Goal: Task Accomplishment & Management: Use online tool/utility

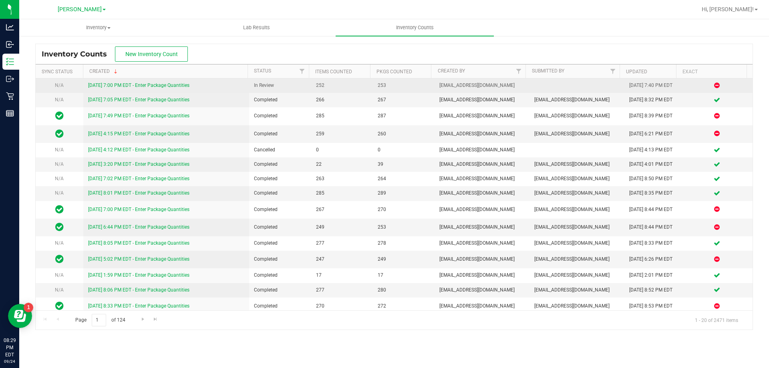
click at [117, 86] on link "[DATE] 7:00 PM EDT - Enter Package Quantities" at bounding box center [138, 86] width 101 height 6
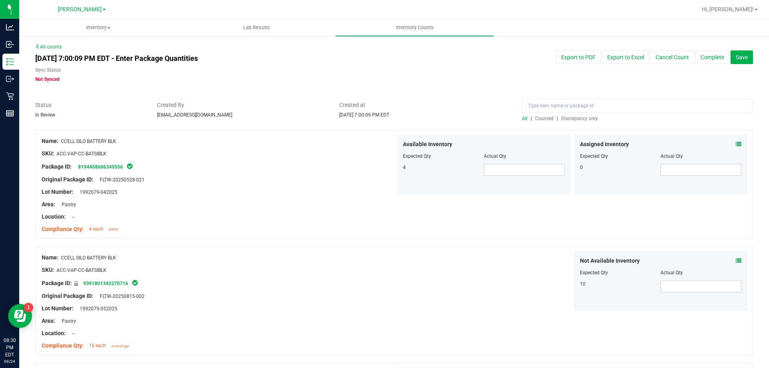
click at [585, 119] on span "Discrepancy only" at bounding box center [579, 119] width 37 height 6
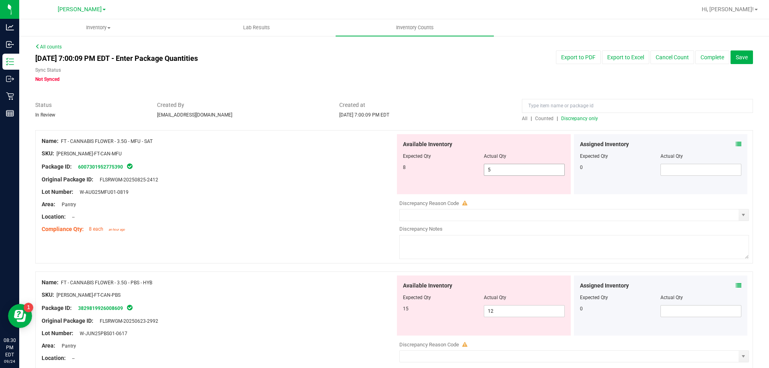
click at [524, 169] on span "5 5" at bounding box center [524, 170] width 81 height 12
type input "8"
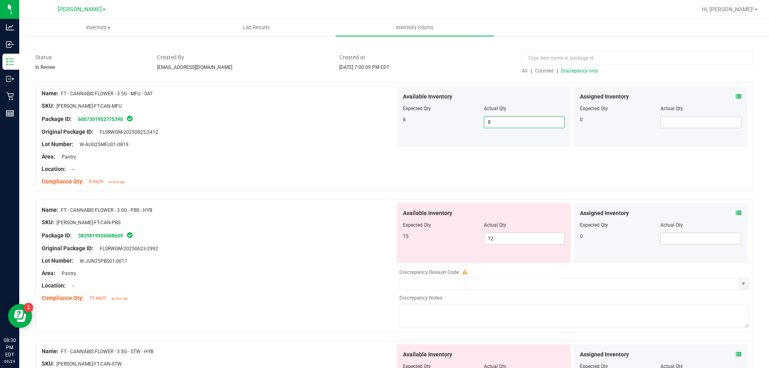
scroll to position [63, 0]
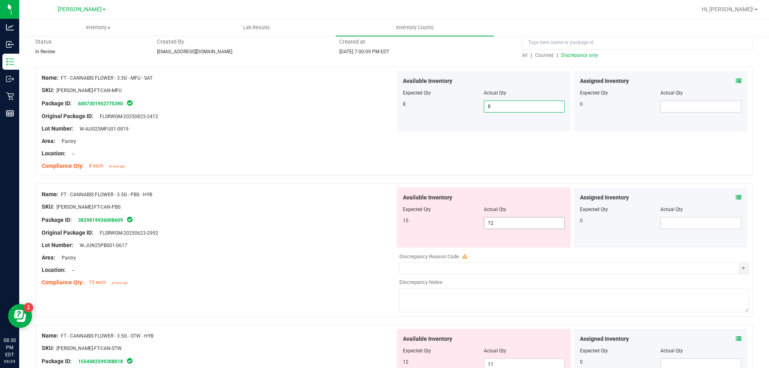
click at [529, 222] on input "12" at bounding box center [524, 223] width 80 height 11
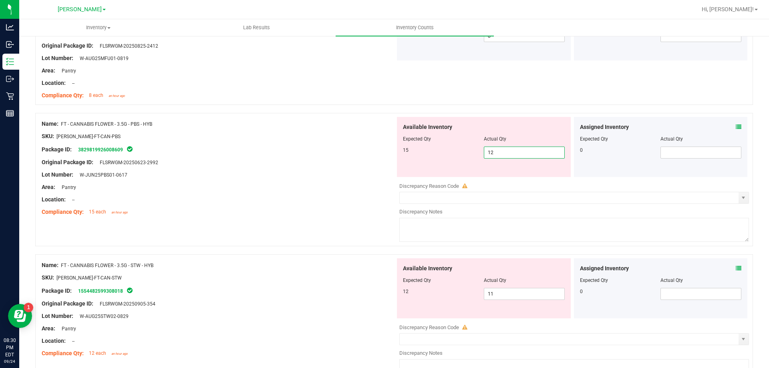
scroll to position [143, 0]
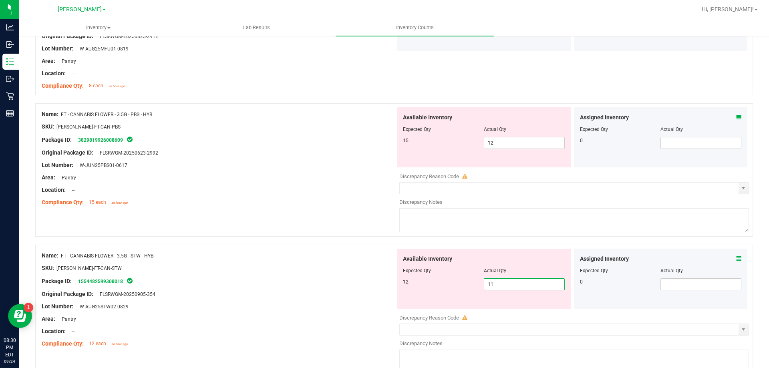
click at [498, 283] on span "11 11" at bounding box center [524, 284] width 81 height 12
click at [527, 142] on span "12 12" at bounding box center [524, 143] width 81 height 12
type input "16"
click at [523, 286] on input "11" at bounding box center [524, 284] width 80 height 11
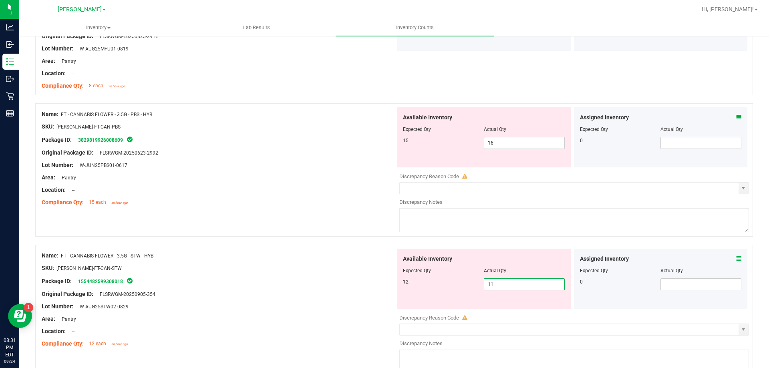
click at [511, 286] on input "11" at bounding box center [524, 284] width 80 height 11
type input "12"
click at [514, 143] on input "16" at bounding box center [524, 142] width 80 height 11
type input "12"
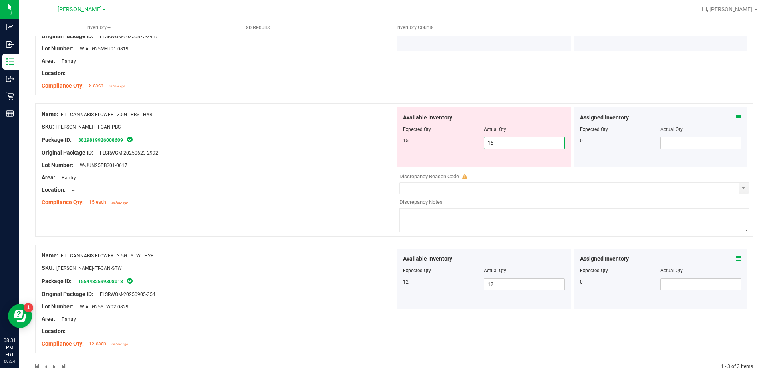
type input "15"
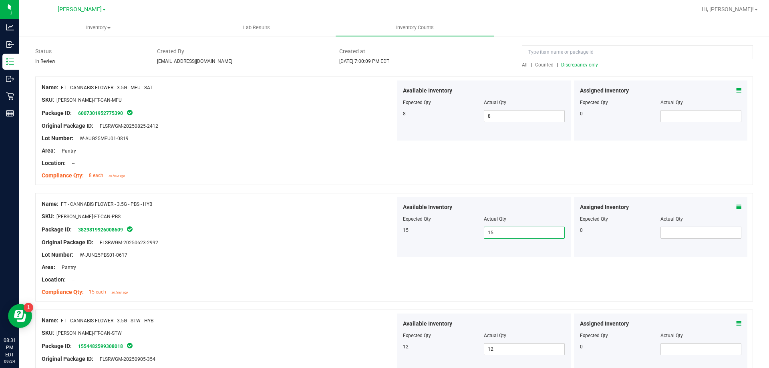
scroll to position [0, 0]
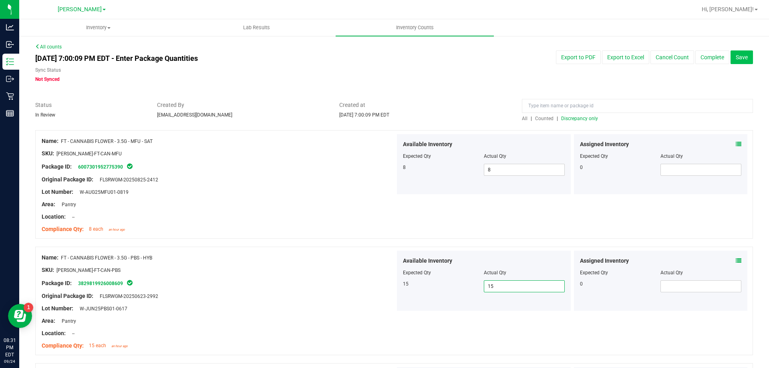
click at [740, 61] on button "Save" at bounding box center [742, 57] width 22 height 14
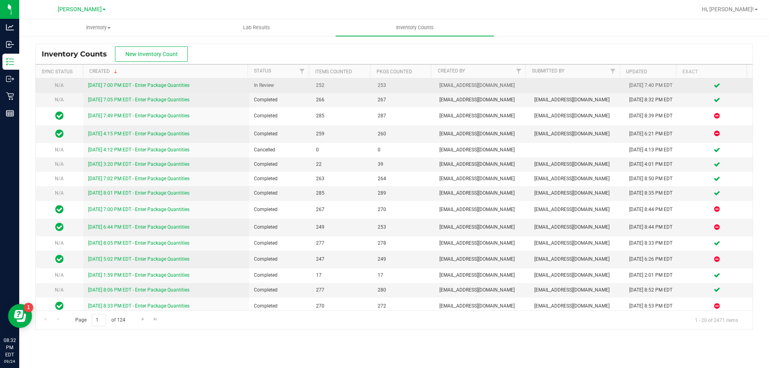
click at [141, 87] on link "[DATE] 7:00 PM EDT - Enter Package Quantities" at bounding box center [138, 86] width 101 height 6
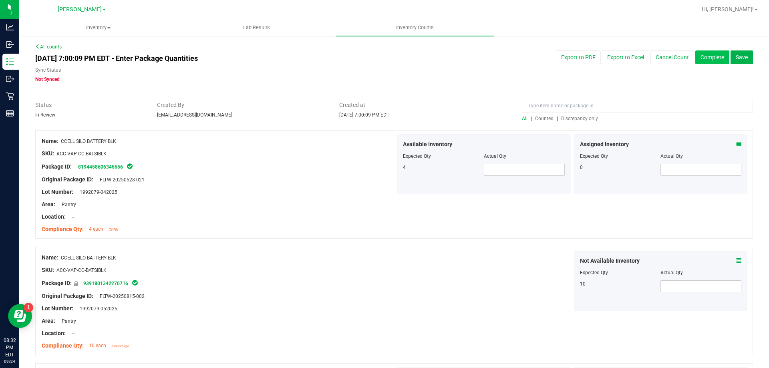
click at [717, 56] on button "Complete" at bounding box center [713, 57] width 34 height 14
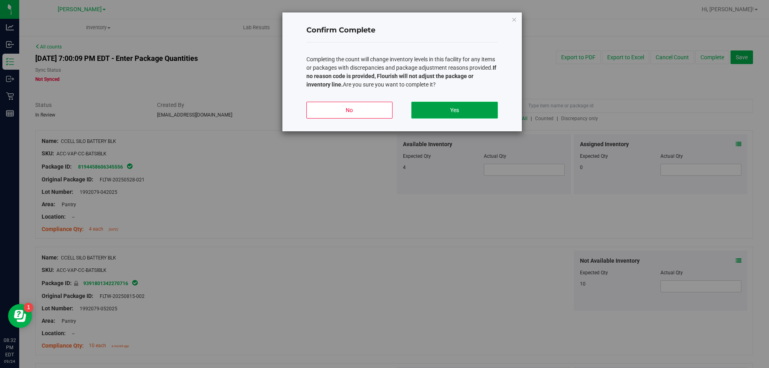
click at [450, 112] on button "Yes" at bounding box center [455, 110] width 86 height 17
